Goal: Task Accomplishment & Management: Use online tool/utility

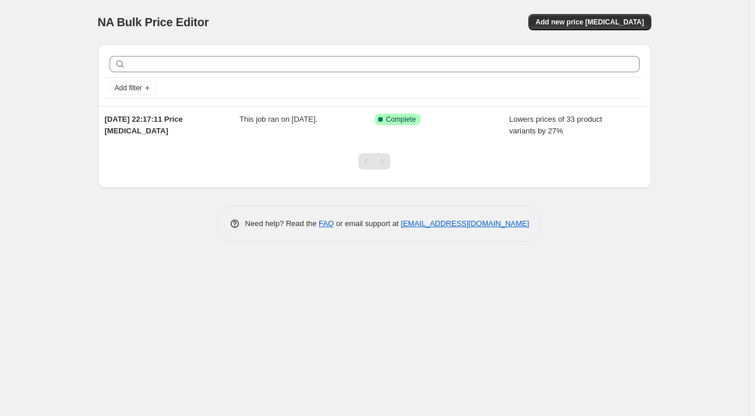
click at [522, 150] on div at bounding box center [375, 166] width 554 height 44
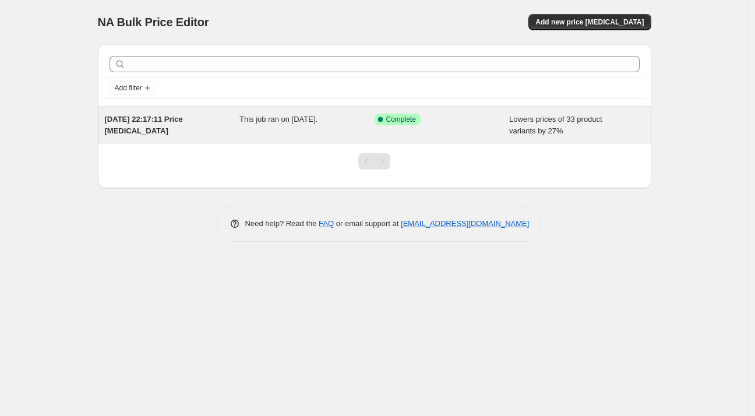
click at [534, 140] on div "4. Sept. 2025, 22:17:11 Price change job This job ran on 4. September 2025. Suc…" at bounding box center [375, 125] width 554 height 37
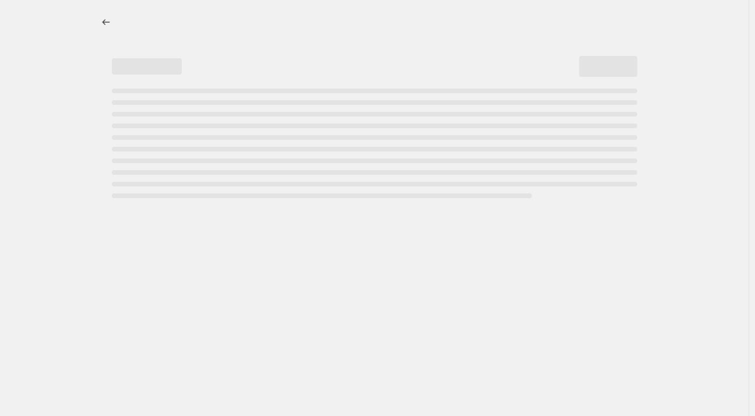
select select "percentage"
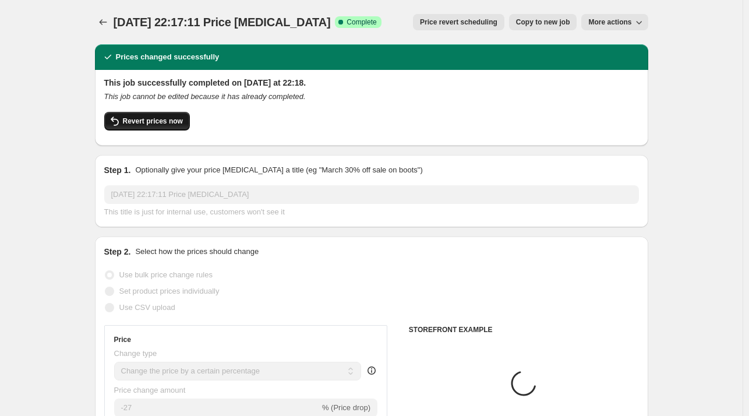
click at [138, 122] on span "Revert prices now" at bounding box center [153, 121] width 60 height 9
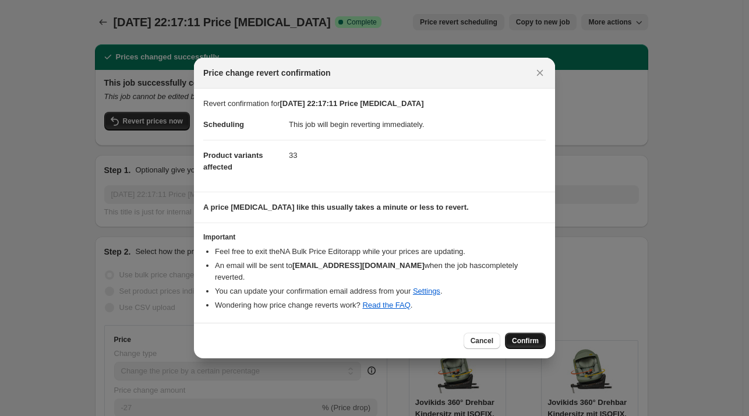
click at [527, 337] on span "Confirm" at bounding box center [525, 340] width 27 height 9
